Goal: Transaction & Acquisition: Purchase product/service

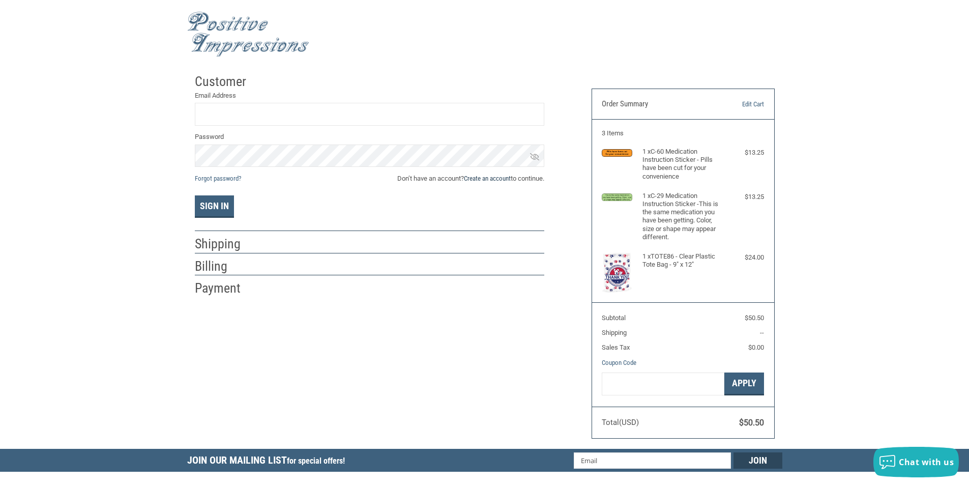
click at [488, 178] on link "Create an account" at bounding box center [487, 178] width 47 height 8
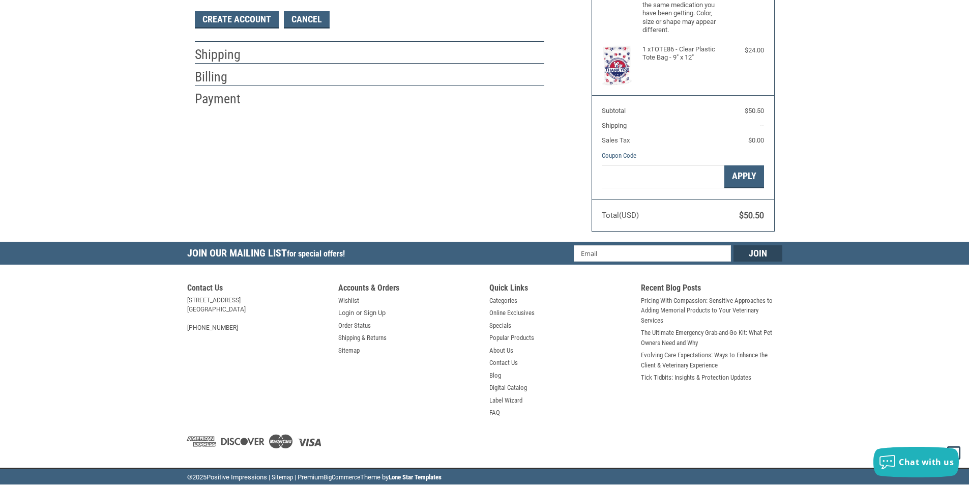
scroll to position [54, 0]
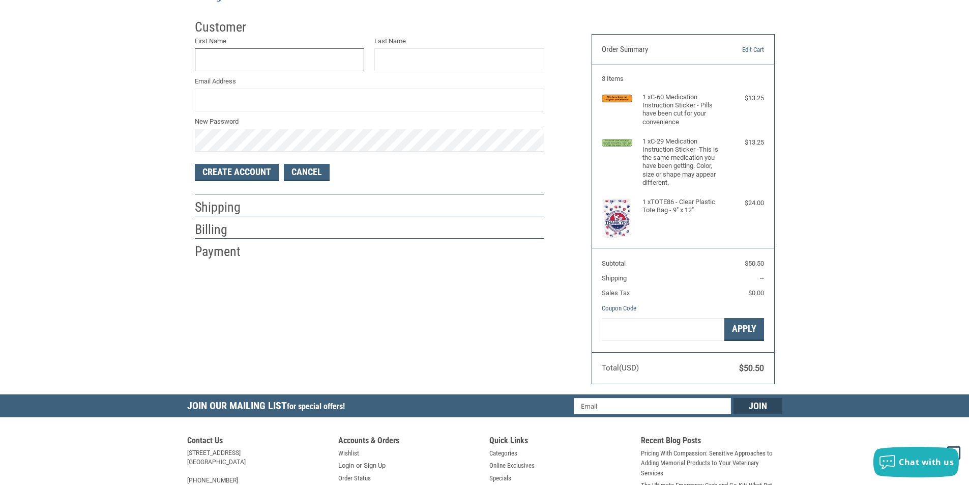
click at [230, 51] on input "First Name" at bounding box center [280, 59] width 170 height 23
type input "[PERSON_NAME]"
click at [396, 54] on input "Last Name" at bounding box center [459, 59] width 170 height 23
type input "[PERSON_NAME]"
click at [256, 99] on input "Email Address" at bounding box center [369, 100] width 349 height 23
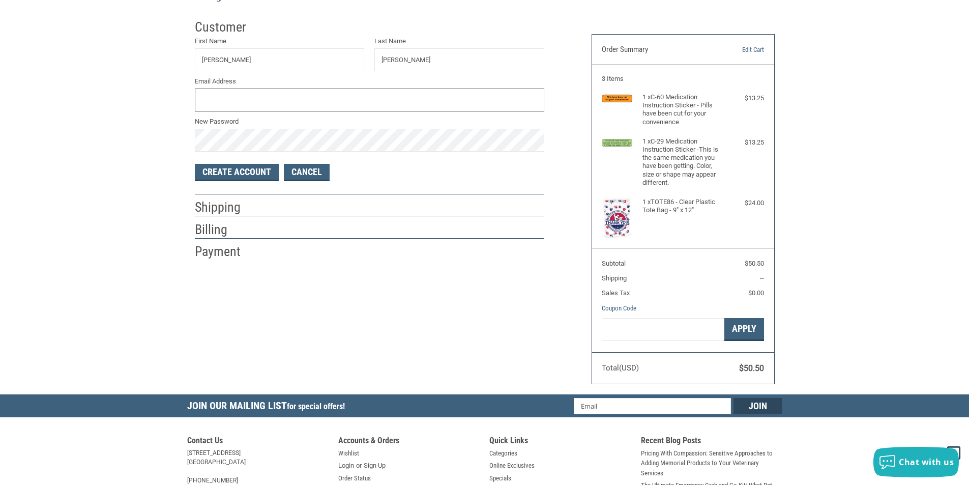
type input "[EMAIL_ADDRESS][DOMAIN_NAME]"
click at [240, 170] on button "Create Account" at bounding box center [237, 172] width 84 height 17
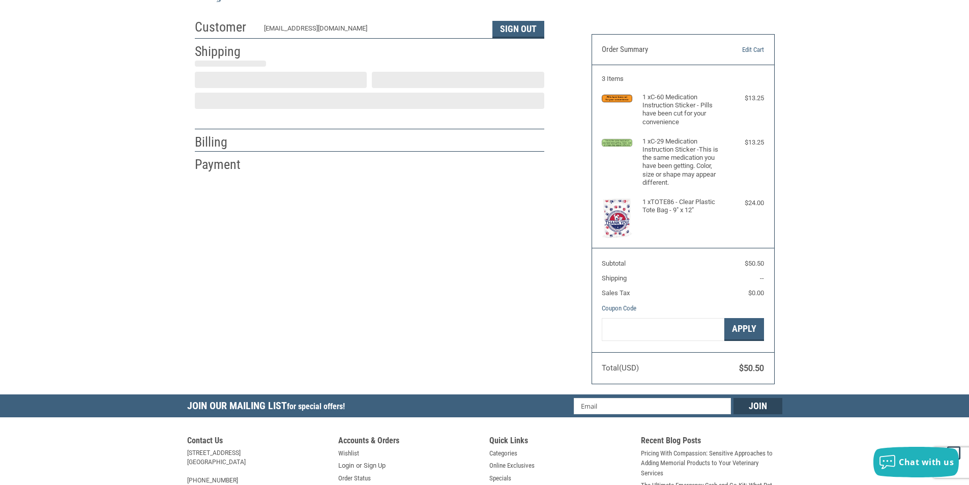
select select "US"
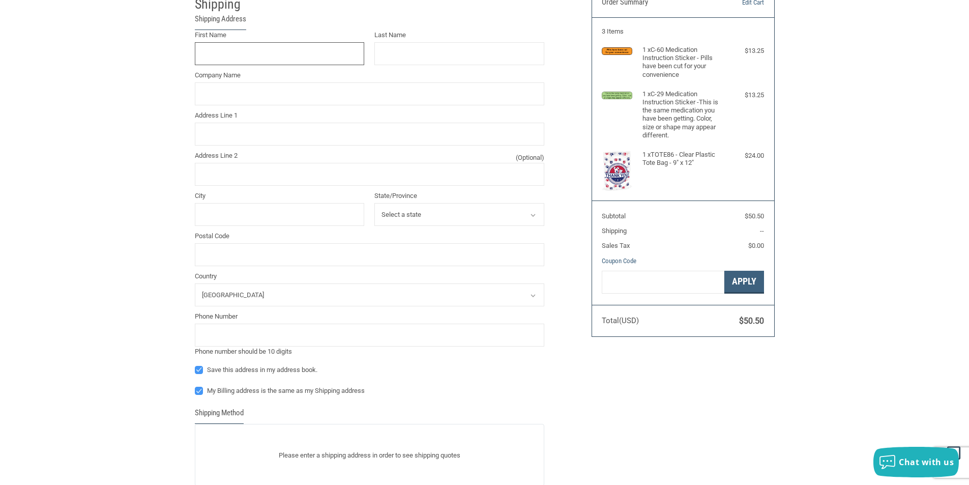
scroll to position [0, 0]
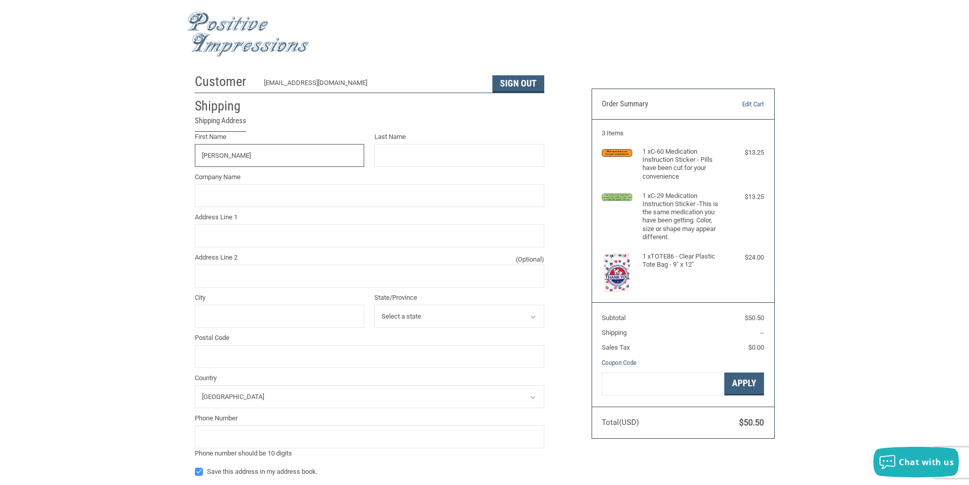
type input "[PERSON_NAME]"
click at [392, 156] on input "Last Name" at bounding box center [459, 155] width 170 height 23
type input "[PERSON_NAME]"
click at [251, 194] on input "Company Name" at bounding box center [369, 195] width 349 height 23
type input "[GEOGRAPHIC_DATA]"
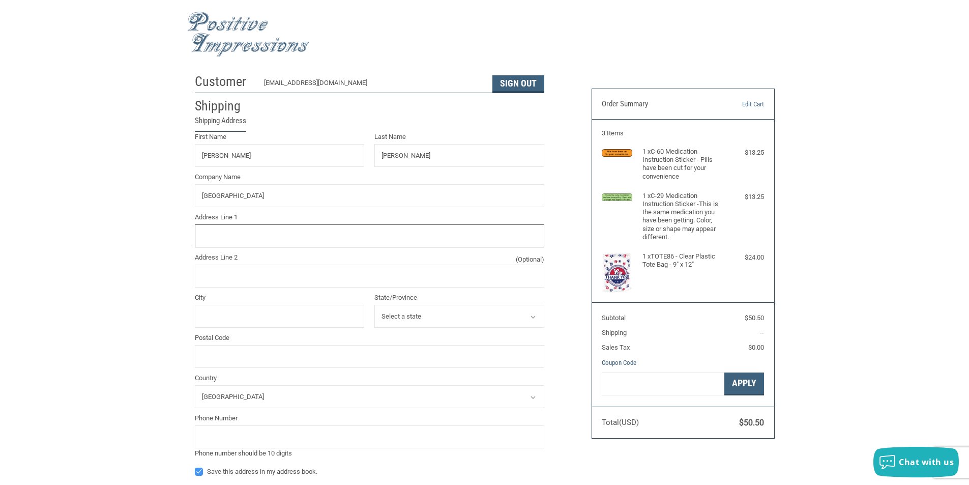
click at [244, 238] on input "Address Line 1" at bounding box center [369, 235] width 349 height 23
type input "[STREET_ADDRESS]"
click at [230, 321] on input "City" at bounding box center [280, 316] width 170 height 23
type input "ESTERO"
click at [434, 316] on select "Select a state [US_STATE] [US_STATE] [US_STATE] [US_STATE] [US_STATE] [US_STATE…" at bounding box center [459, 316] width 170 height 23
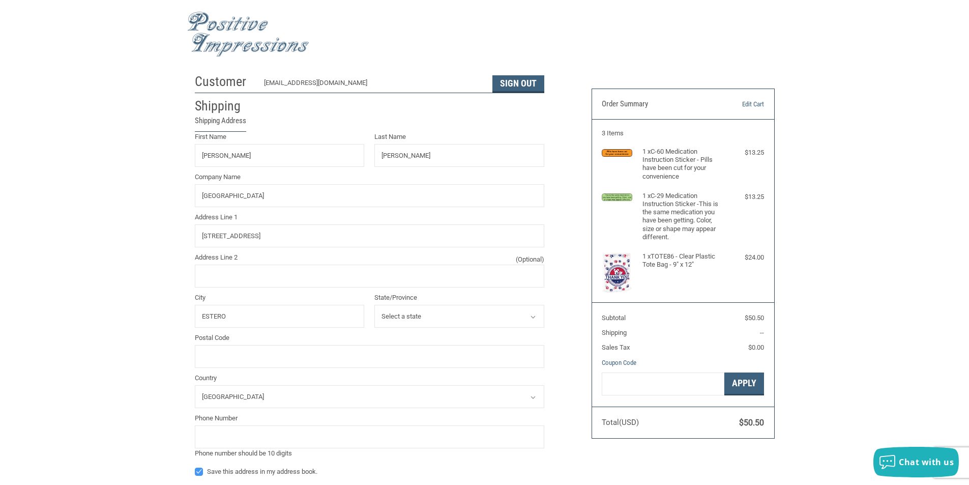
select select "FL"
click at [374, 305] on select "Select a state [US_STATE] [US_STATE] [US_STATE] [US_STATE] [US_STATE] [US_STATE…" at bounding box center [459, 316] width 170 height 23
click at [253, 364] on input "Postal Code" at bounding box center [369, 356] width 349 height 23
type input "33928"
click at [54, 294] on div "Customer [EMAIL_ADDRESS][DOMAIN_NAME] Sign Out Shipping Shipping Address First …" at bounding box center [484, 396] width 969 height 655
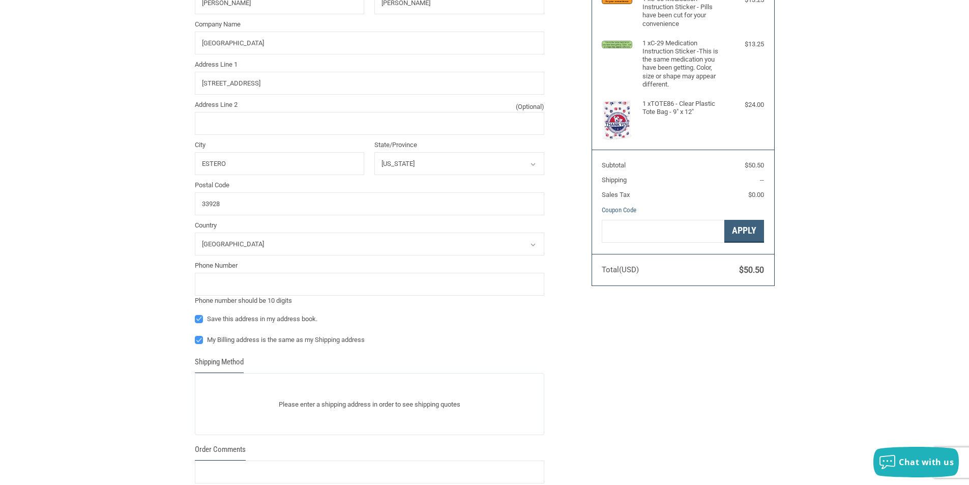
scroll to position [203, 0]
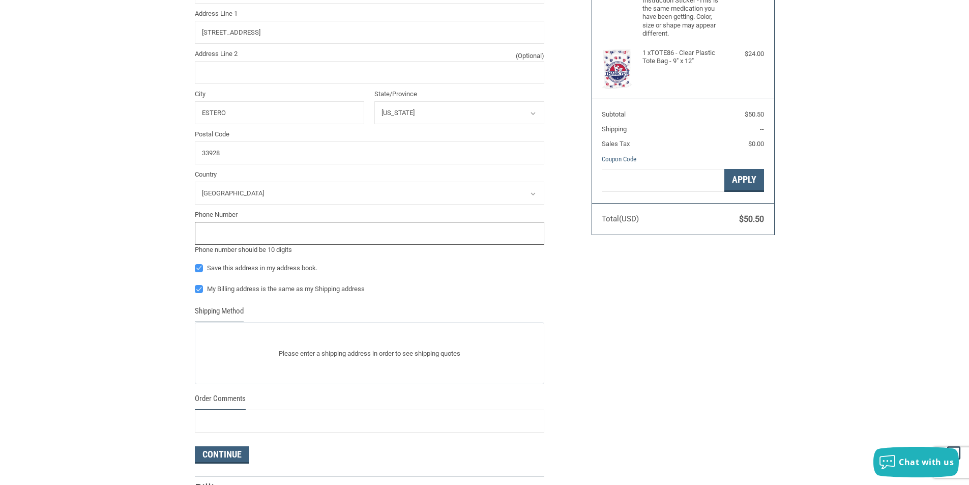
click at [248, 235] on input "tel" at bounding box center [369, 233] width 349 height 23
type input "2399923883"
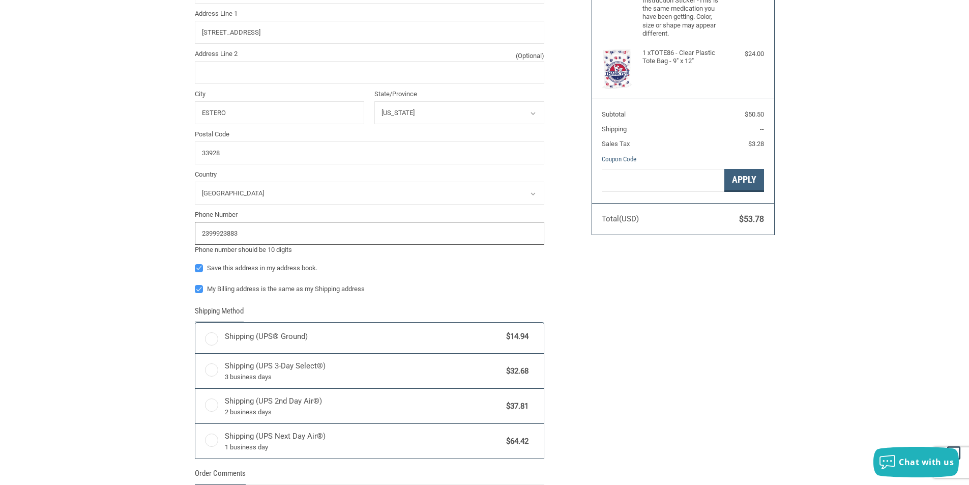
radio input "true"
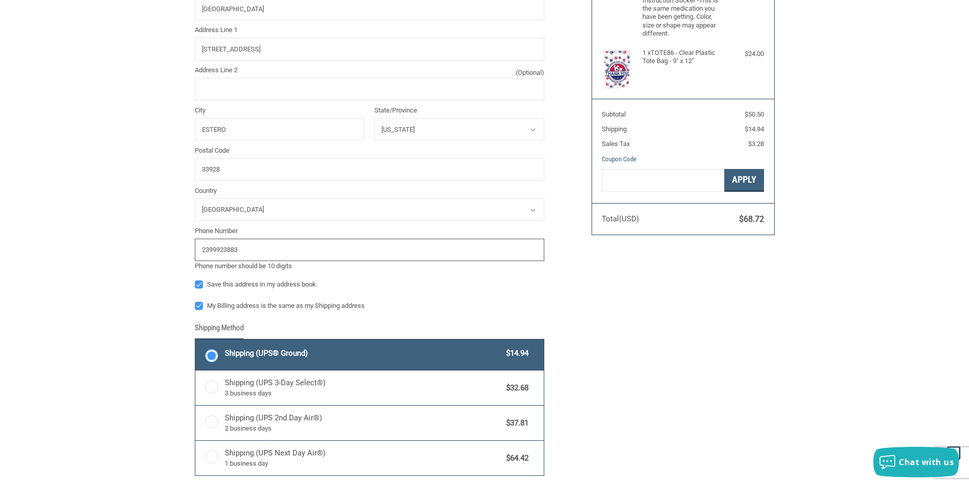
scroll to position [220, 0]
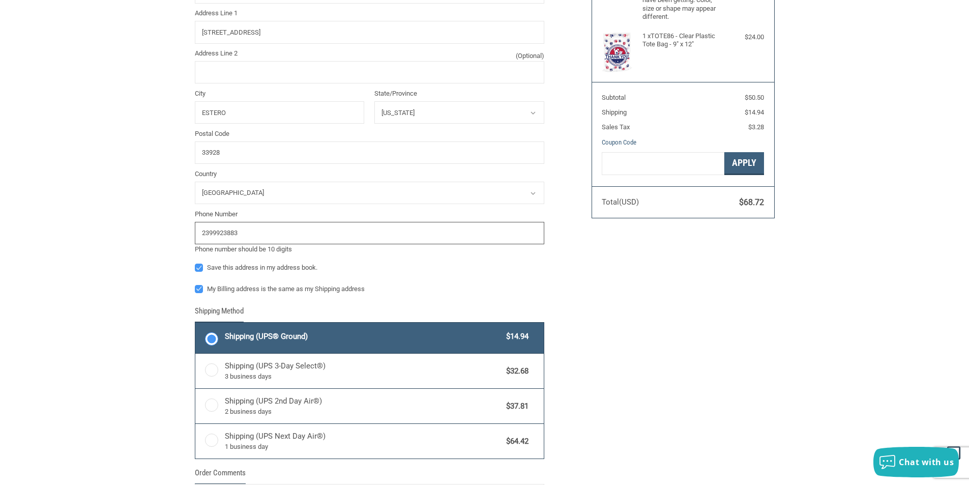
type input "2399923883"
click at [412, 261] on div "First Name [PERSON_NAME] Last Name [PERSON_NAME] Company Name ESTERO ANIMAL HOS…" at bounding box center [369, 101] width 349 height 347
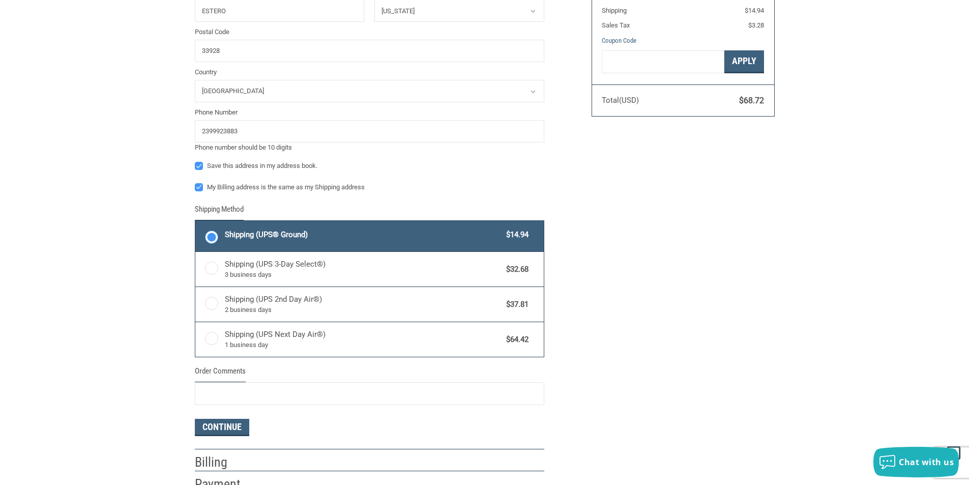
click at [624, 242] on div "Customer [EMAIL_ADDRESS][DOMAIN_NAME] Sign Out Shipping Shipping Address First …" at bounding box center [484, 120] width 595 height 746
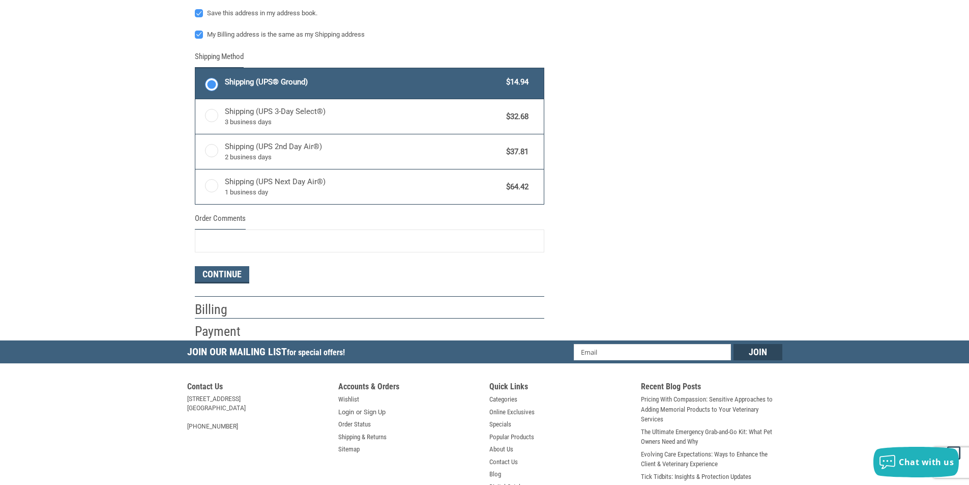
scroll to position [526, 0]
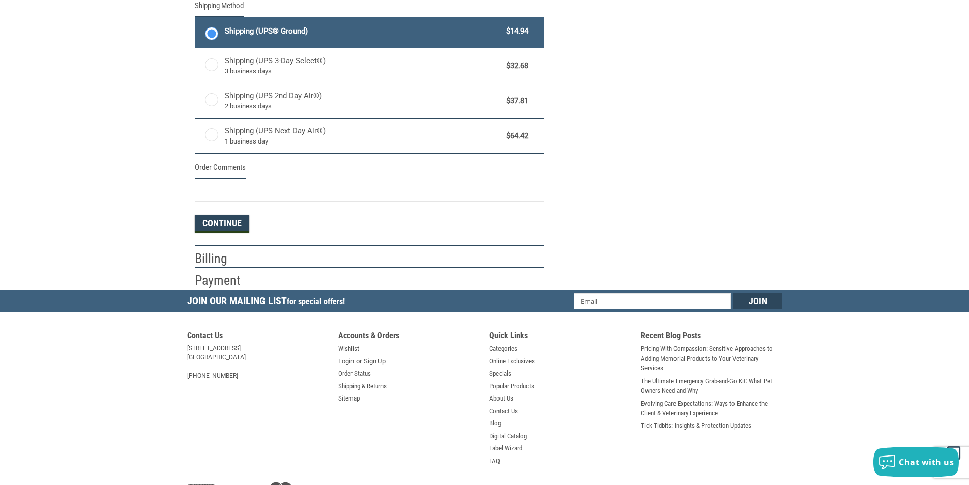
click at [226, 226] on button "Continue" at bounding box center [222, 223] width 54 height 17
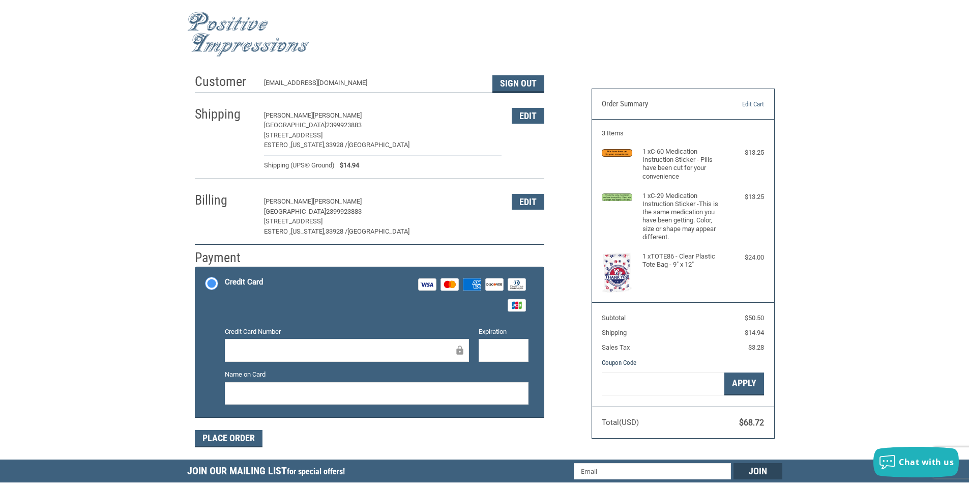
scroll to position [219, 0]
